Goal: Check status: Check status

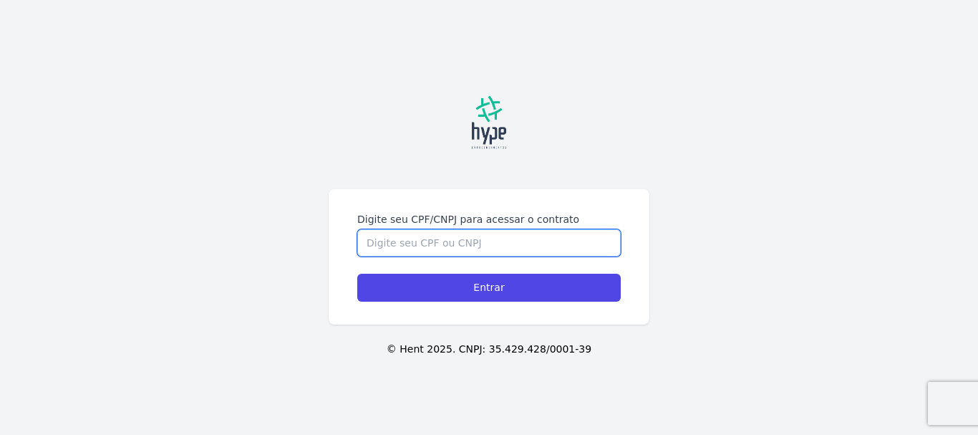
click at [487, 243] on input "Digite seu CPF/CNPJ para acessar o contrato" at bounding box center [489, 242] width 264 height 27
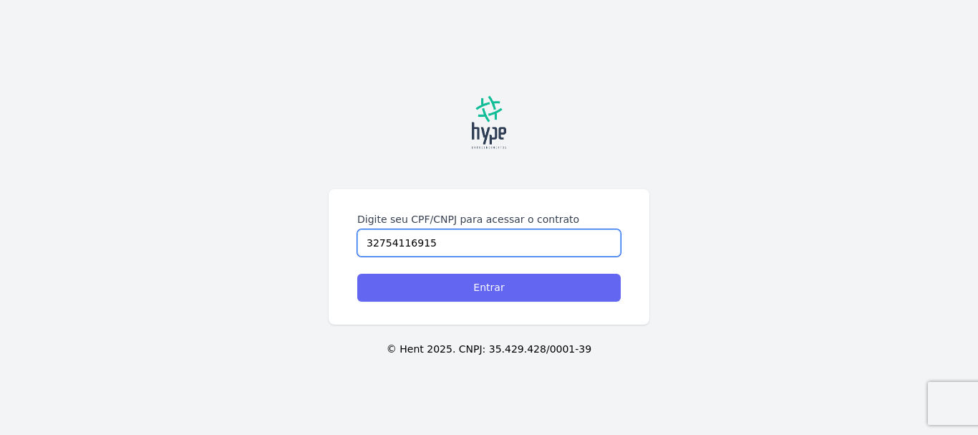
type input "32754116915"
click at [485, 289] on input "Entrar" at bounding box center [489, 288] width 264 height 28
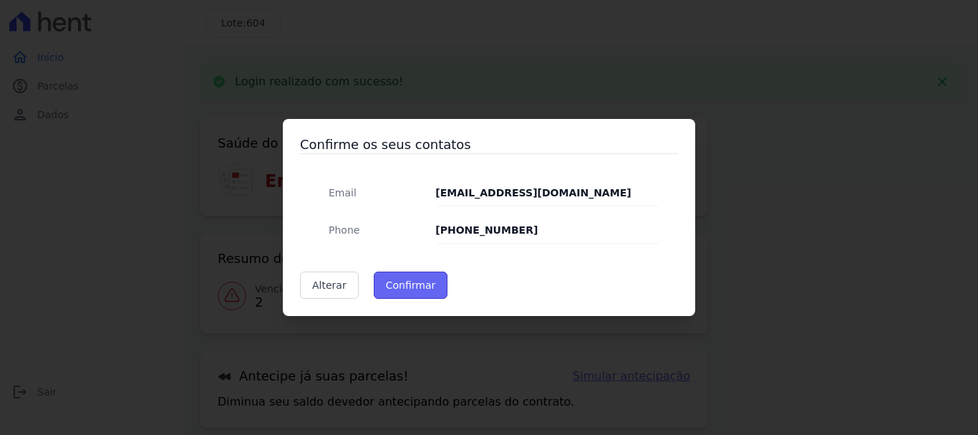
click at [408, 282] on button "Confirmar" at bounding box center [411, 284] width 74 height 27
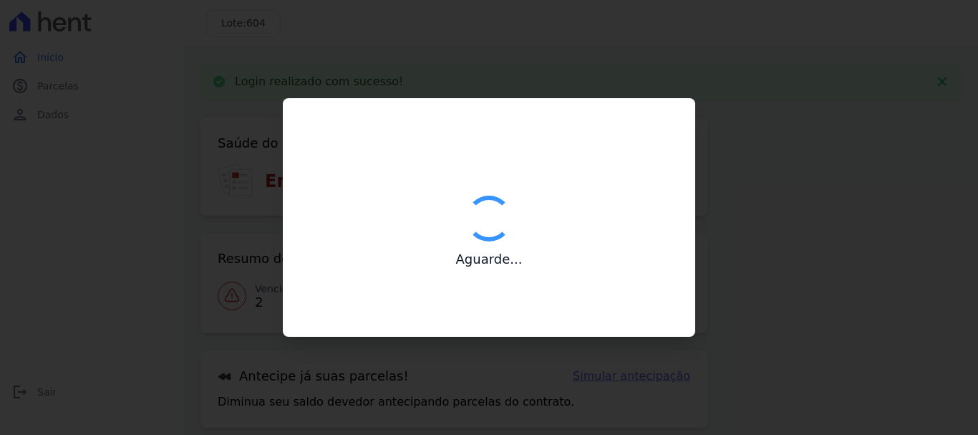
type input "Contatos confirmados com sucesso."
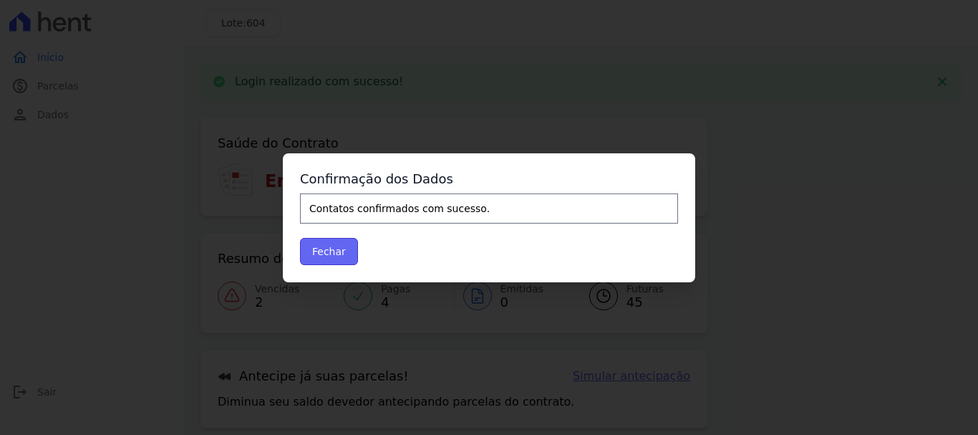
click at [320, 249] on button "Fechar" at bounding box center [329, 251] width 58 height 27
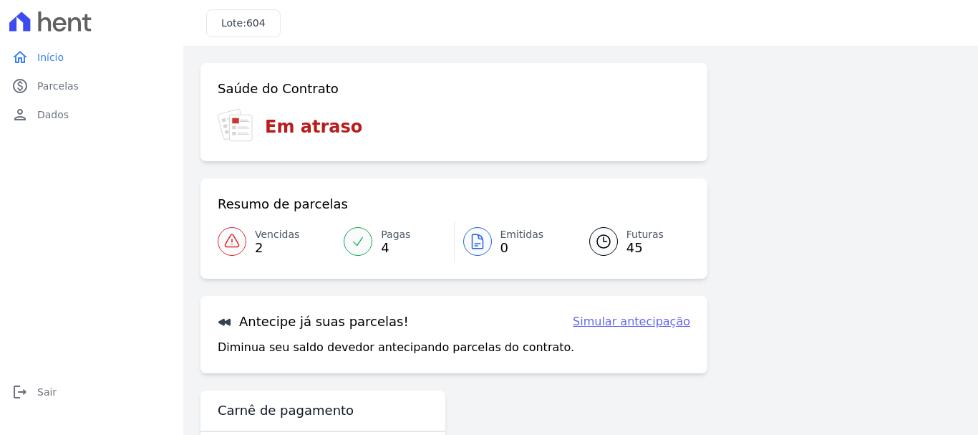
click at [620, 246] on link "Futuras 45" at bounding box center [631, 241] width 118 height 40
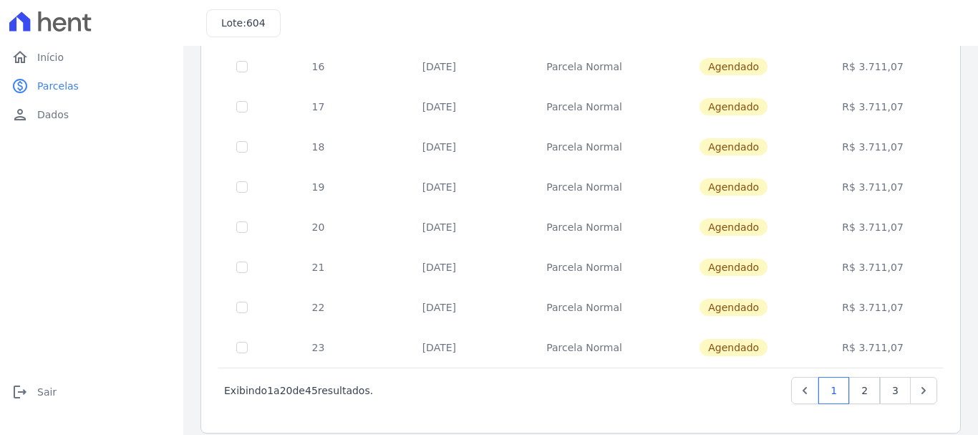
scroll to position [646, 0]
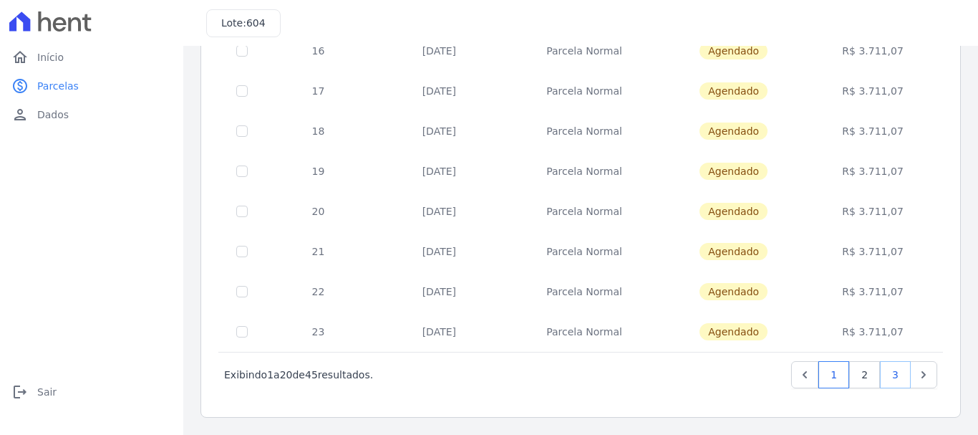
click at [888, 367] on link "3" at bounding box center [895, 374] width 31 height 27
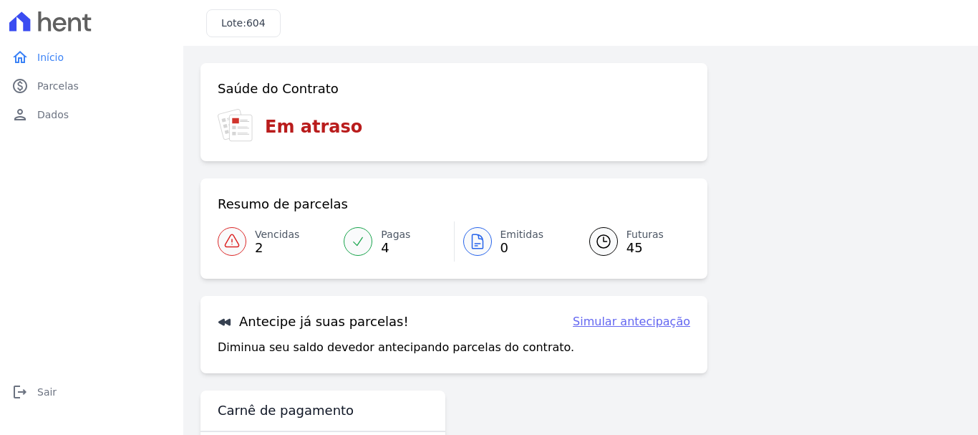
click at [232, 244] on icon at bounding box center [232, 240] width 14 height 12
